Goal: Information Seeking & Learning: Learn about a topic

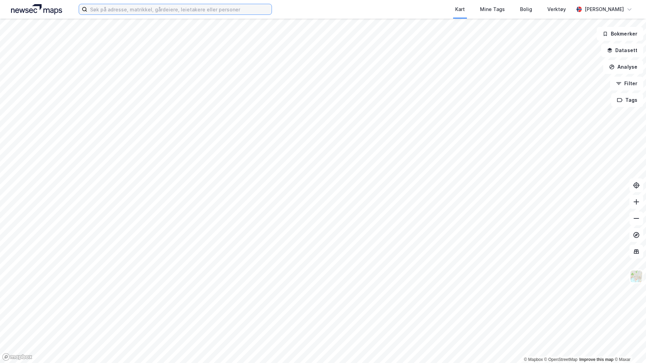
click at [192, 11] on input at bounding box center [179, 9] width 184 height 10
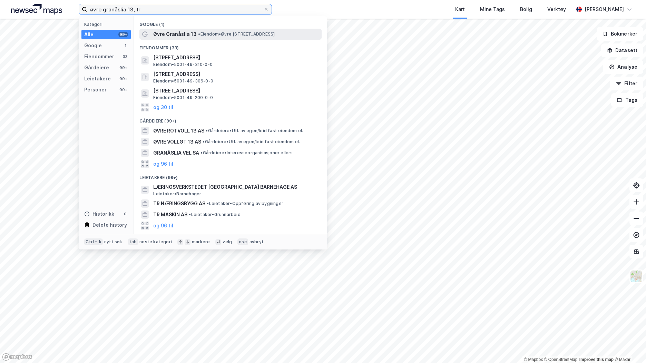
type input "øvre granåslia 13, tr"
click at [188, 37] on span "Øvre Granåslia 13" at bounding box center [174, 34] width 43 height 8
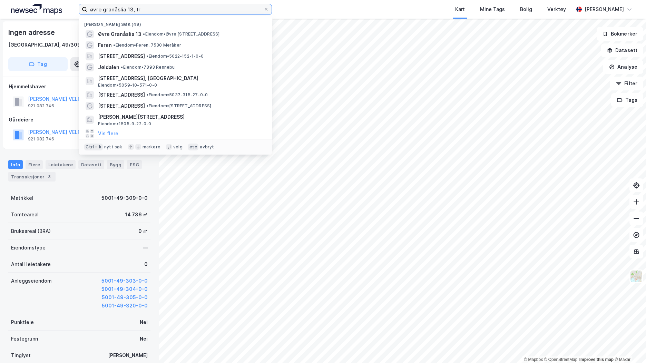
drag, startPoint x: 146, startPoint y: 8, endPoint x: 71, endPoint y: 12, distance: 75.3
click at [71, 12] on div "øvre granåslia 13, tr Nylige søk (49) [GEOGRAPHIC_DATA] 13 • Eiendom • [STREET_…" at bounding box center [323, 9] width 646 height 19
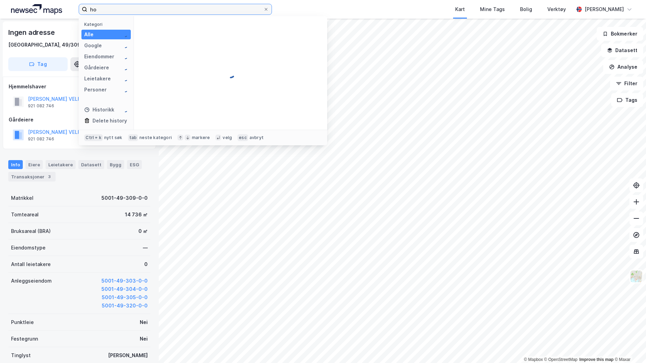
type input "h"
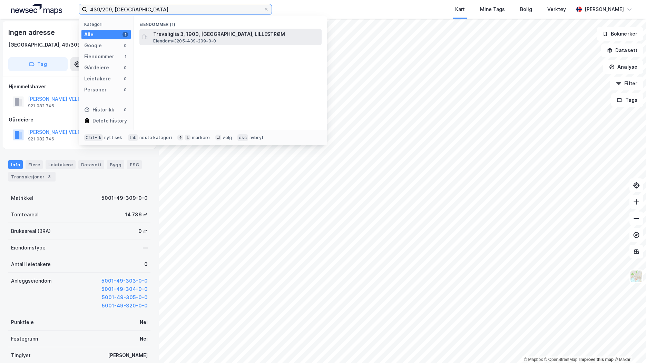
type input "439/209, [GEOGRAPHIC_DATA]"
click at [197, 36] on span "Trevaliglia 3, 1900, [GEOGRAPHIC_DATA], LILLESTRØM" at bounding box center [236, 34] width 166 height 8
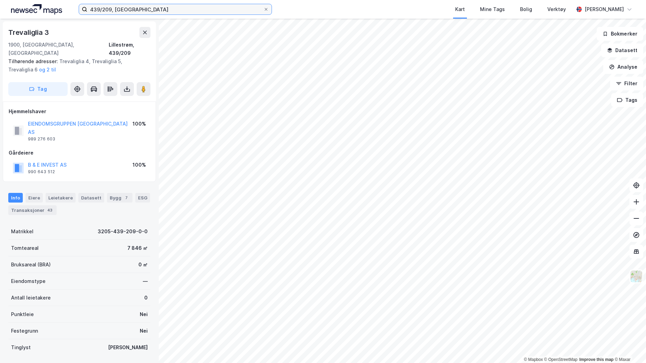
click at [135, 11] on input "439/209, [GEOGRAPHIC_DATA]" at bounding box center [175, 9] width 176 height 10
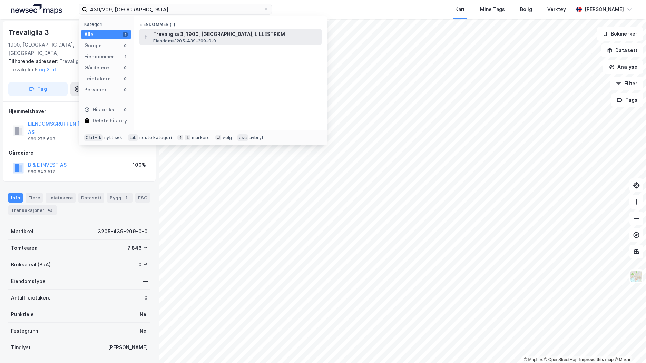
click at [185, 37] on span "Trevaliglia 3, 1900, [GEOGRAPHIC_DATA], LILLESTRØM" at bounding box center [236, 34] width 166 height 8
